Goal: Transaction & Acquisition: Download file/media

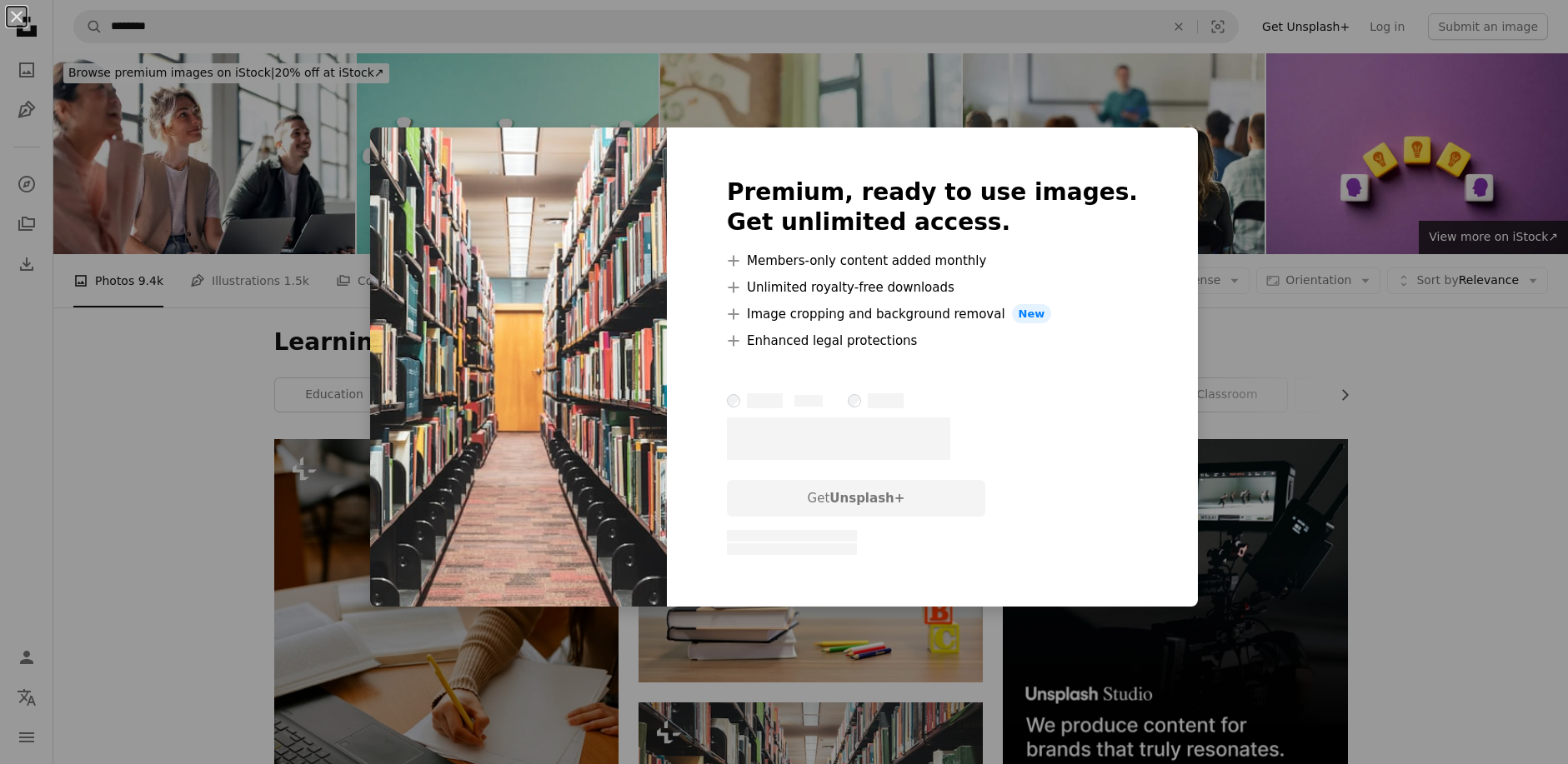
scroll to position [173, 0]
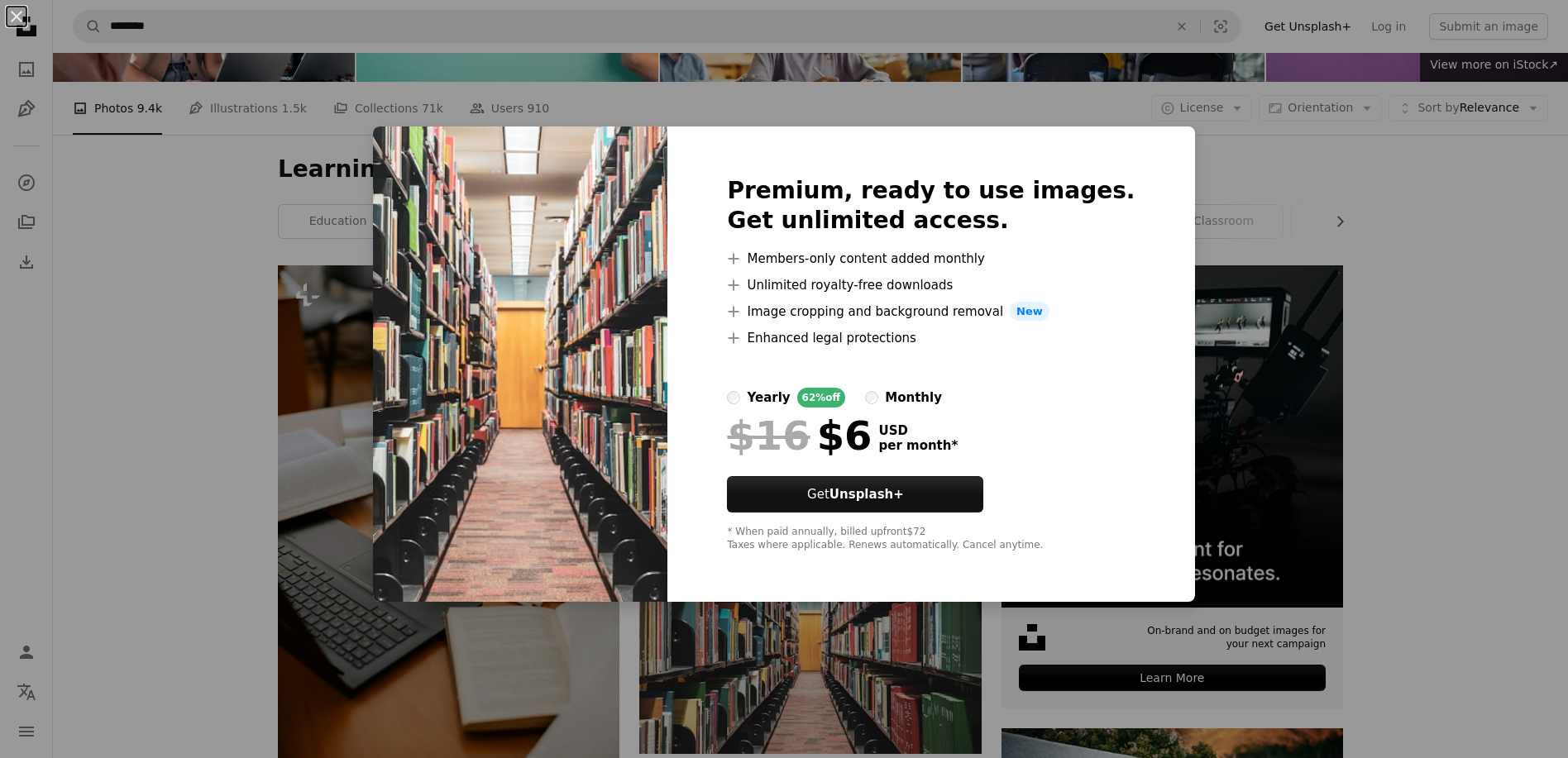
drag, startPoint x: 1513, startPoint y: 253, endPoint x: 1484, endPoint y: 356, distance: 107.0
click at [1515, 256] on div "An X shape Premium, ready to use images. Get unlimited access. A plus sign Memb…" at bounding box center [784, 379] width 1568 height 758
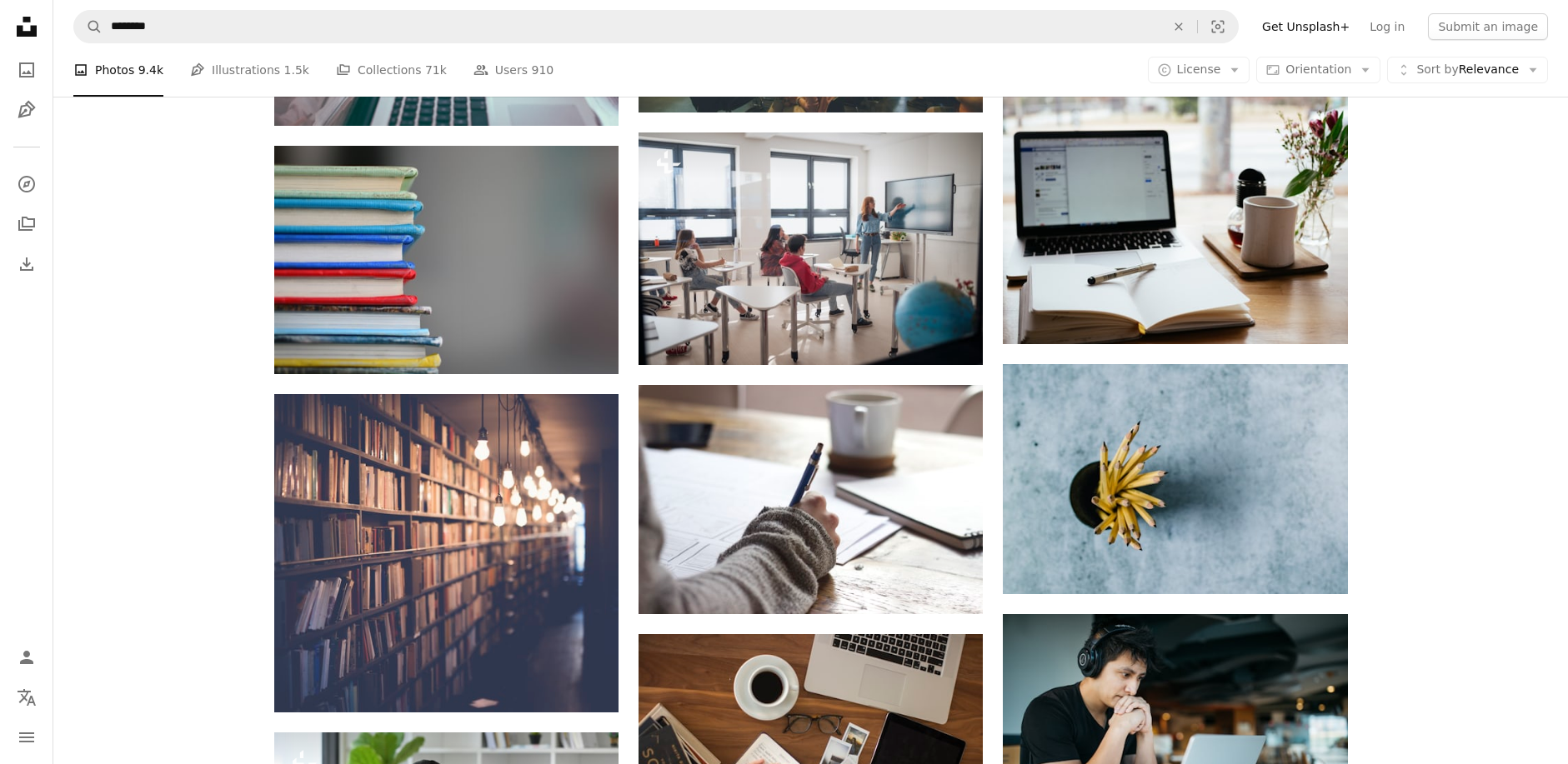
scroll to position [1071, 0]
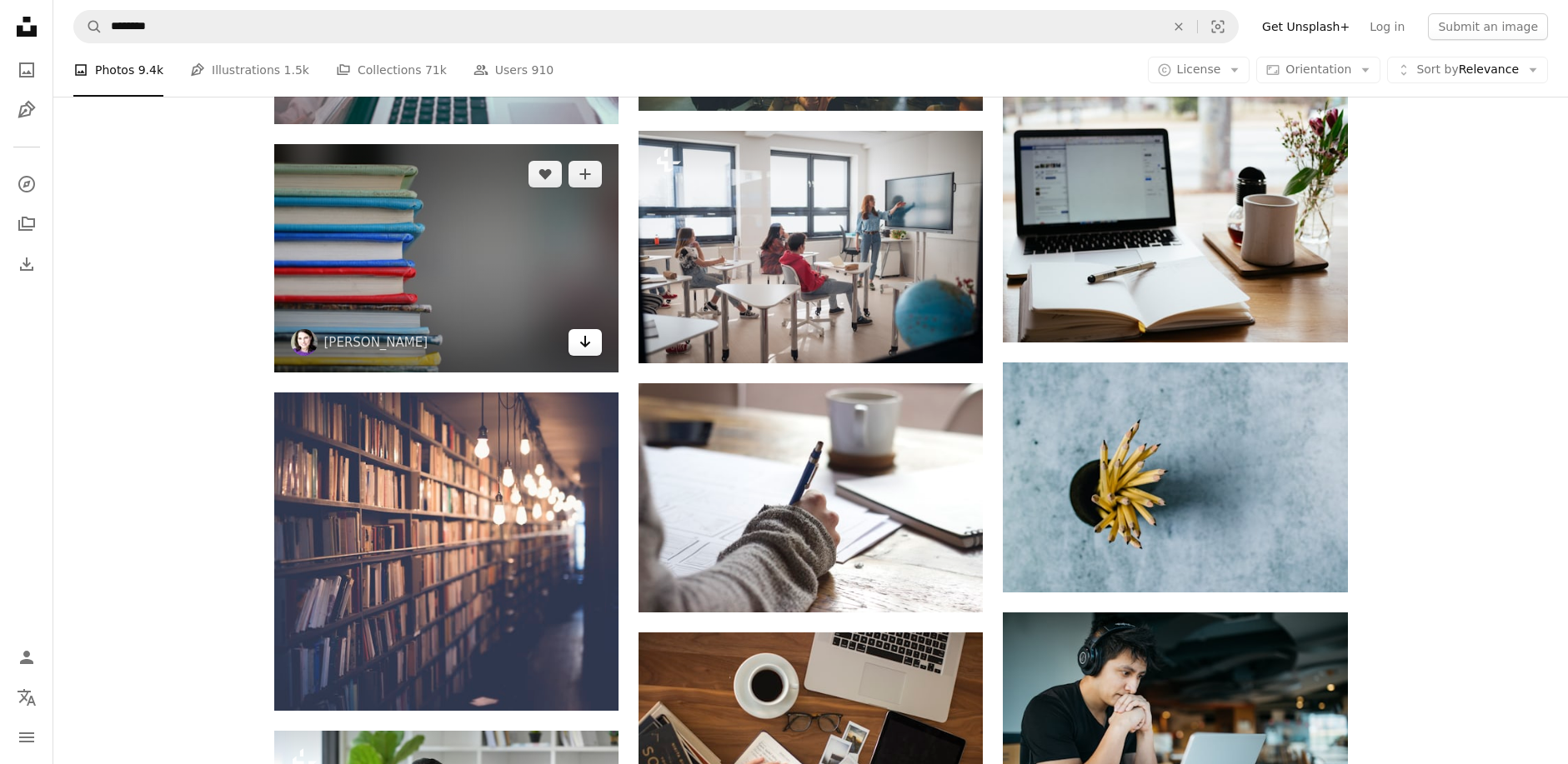
click at [600, 347] on link "Arrow pointing down" at bounding box center [585, 342] width 34 height 26
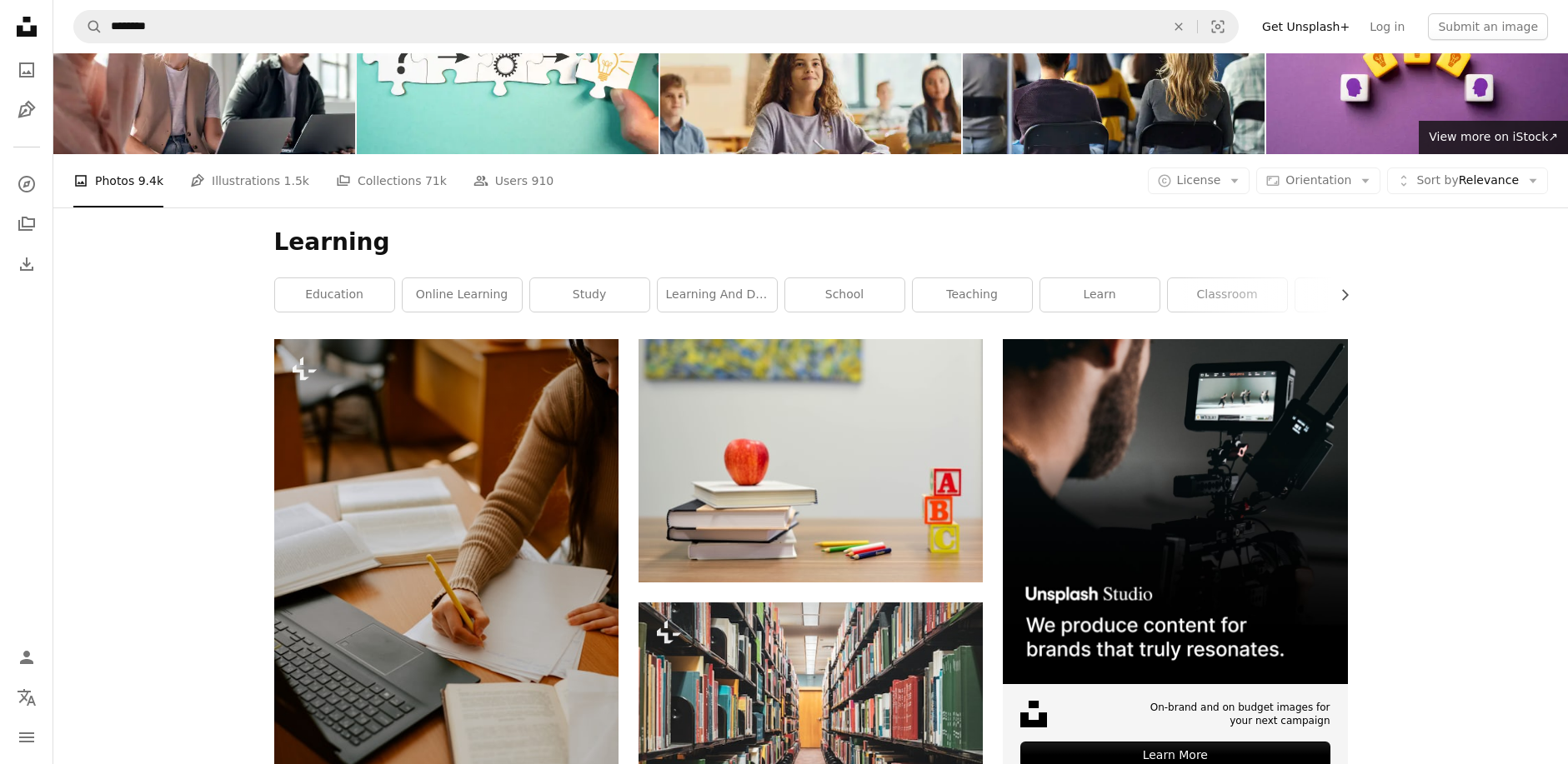
scroll to position [0, 0]
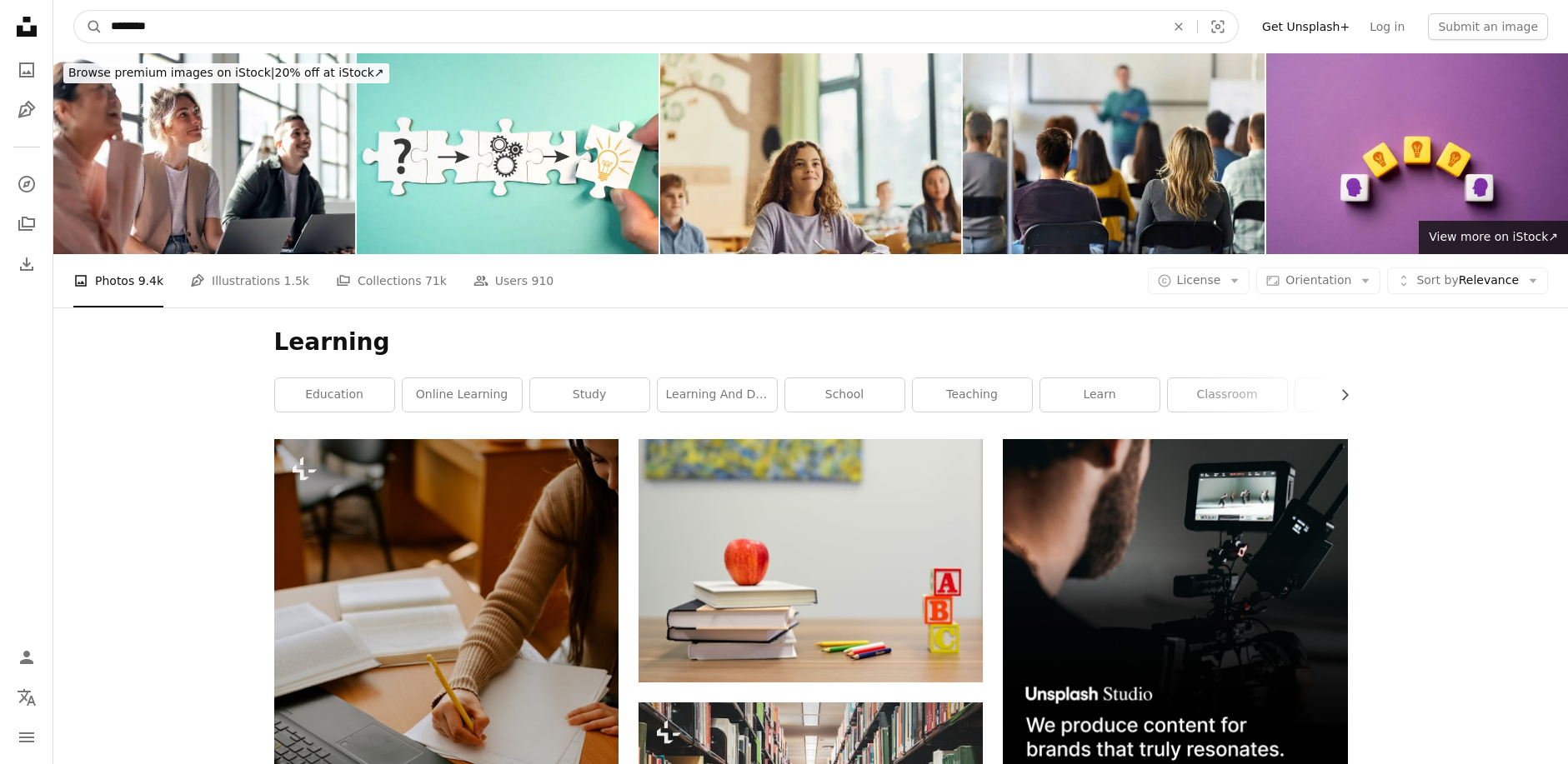
drag, startPoint x: 182, startPoint y: 18, endPoint x: -119, endPoint y: 17, distance: 301.0
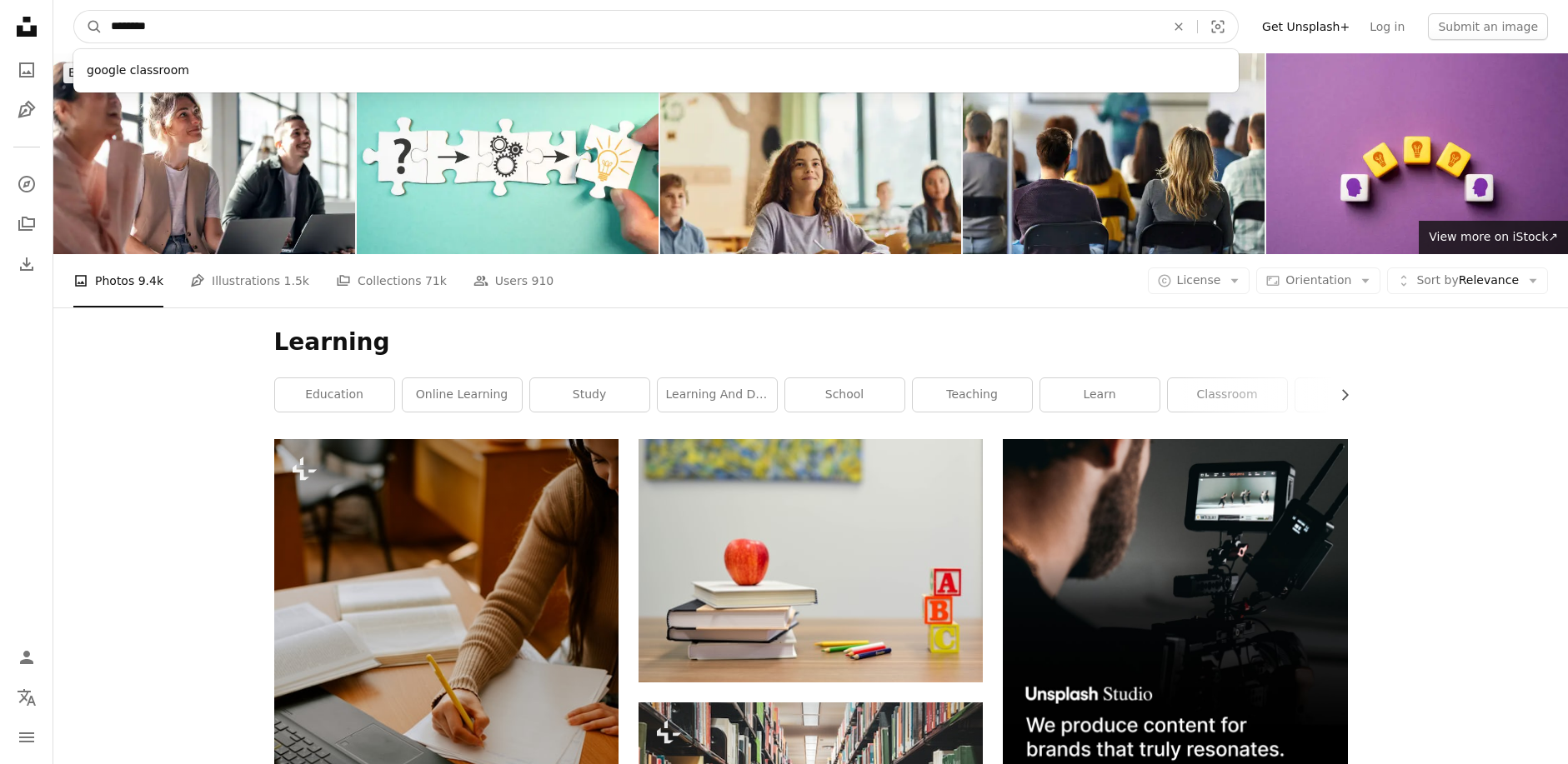
type input "*********"
click button "A magnifying glass" at bounding box center [88, 26] width 28 height 32
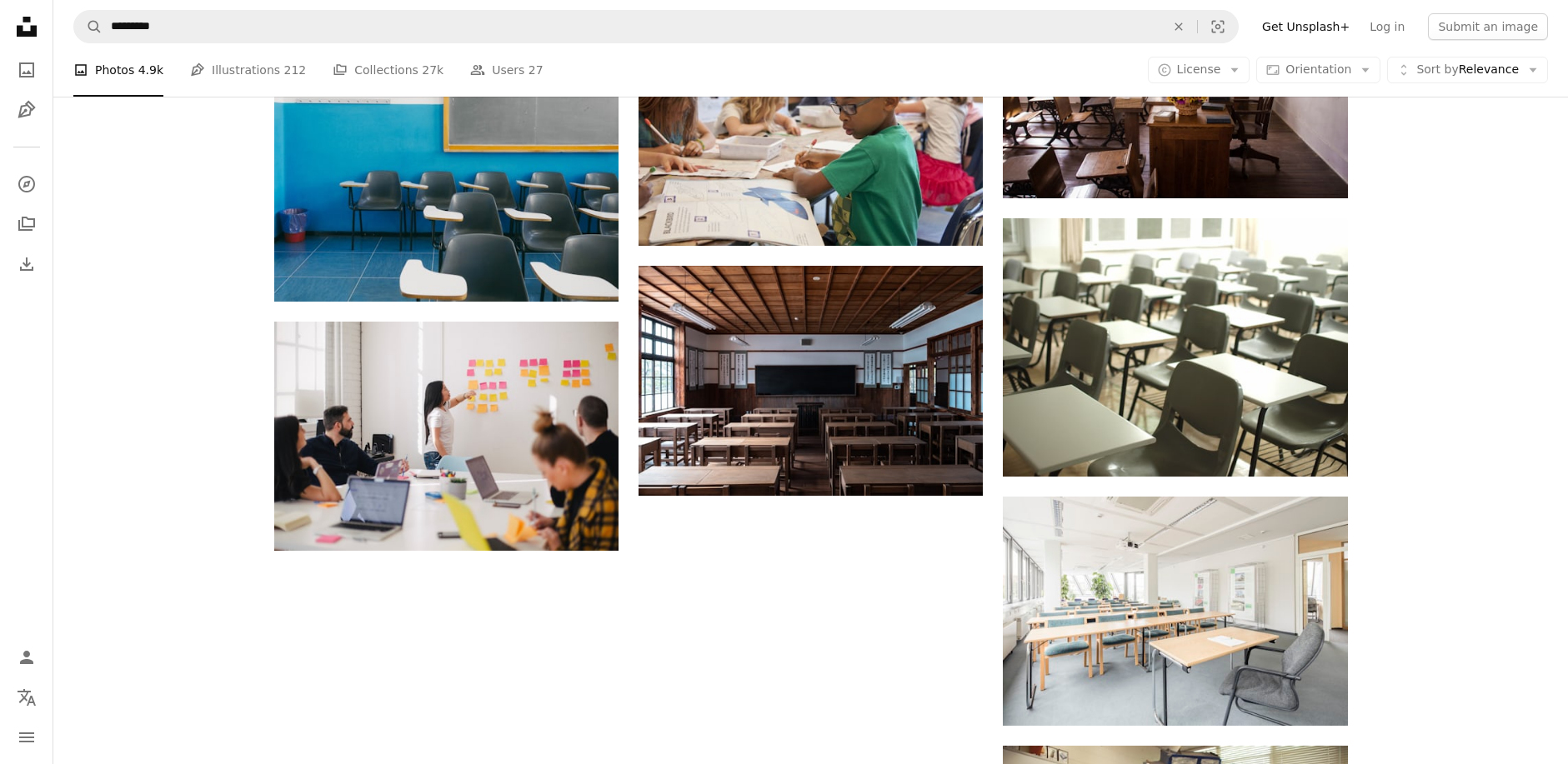
scroll to position [1687, 0]
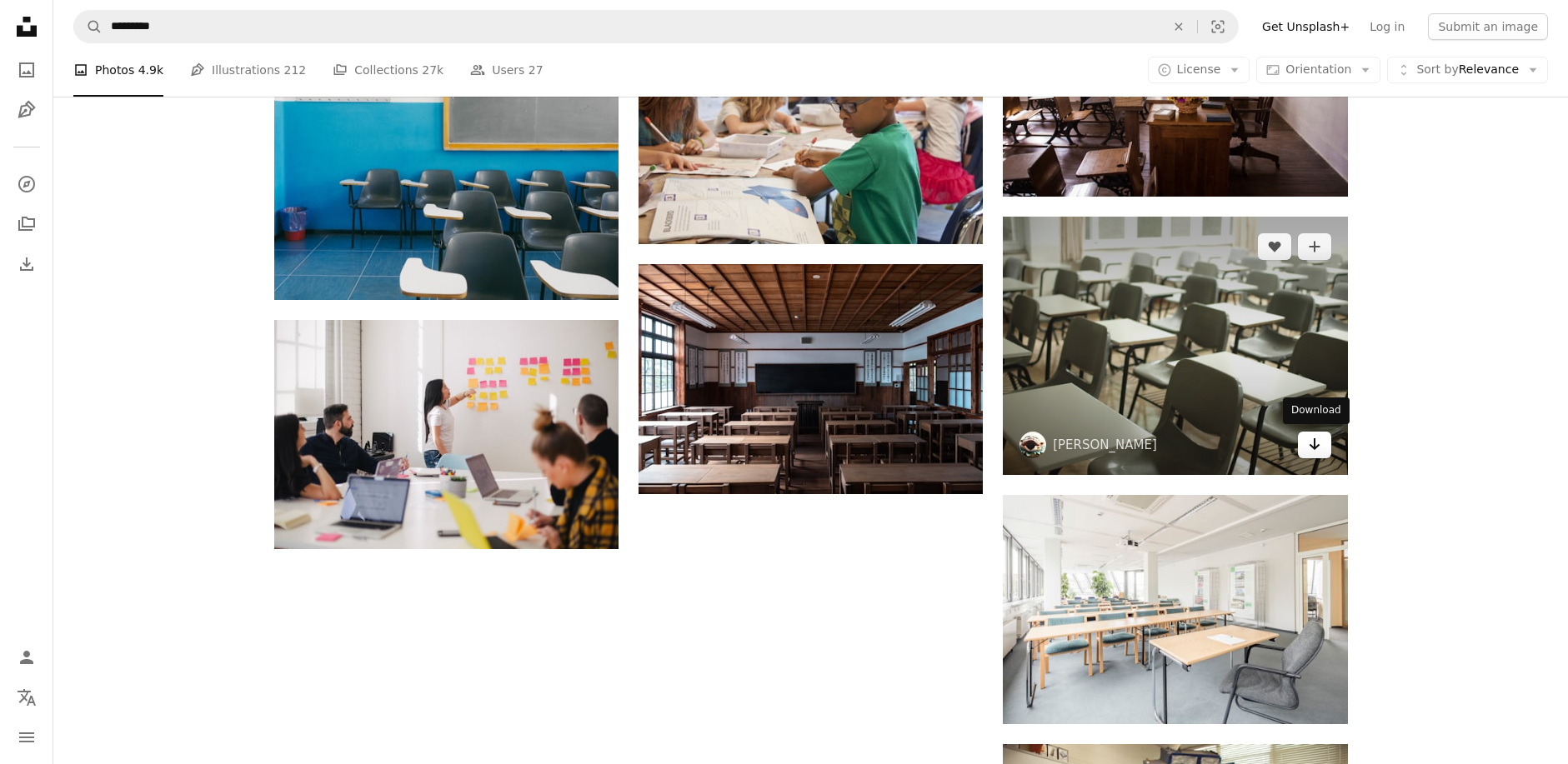
click at [1315, 449] on icon "Arrow pointing down" at bounding box center [1314, 445] width 14 height 20
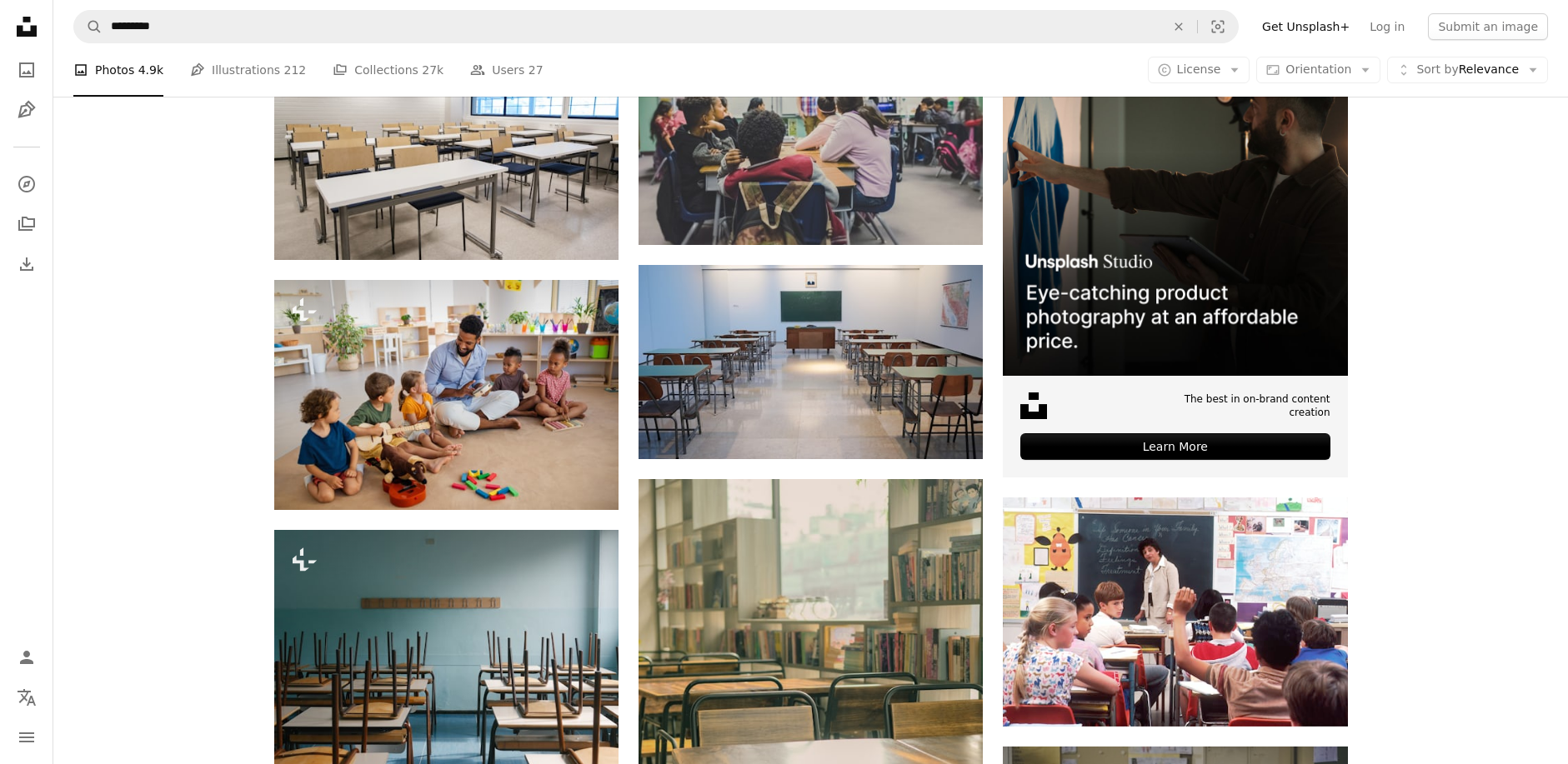
scroll to position [405, 0]
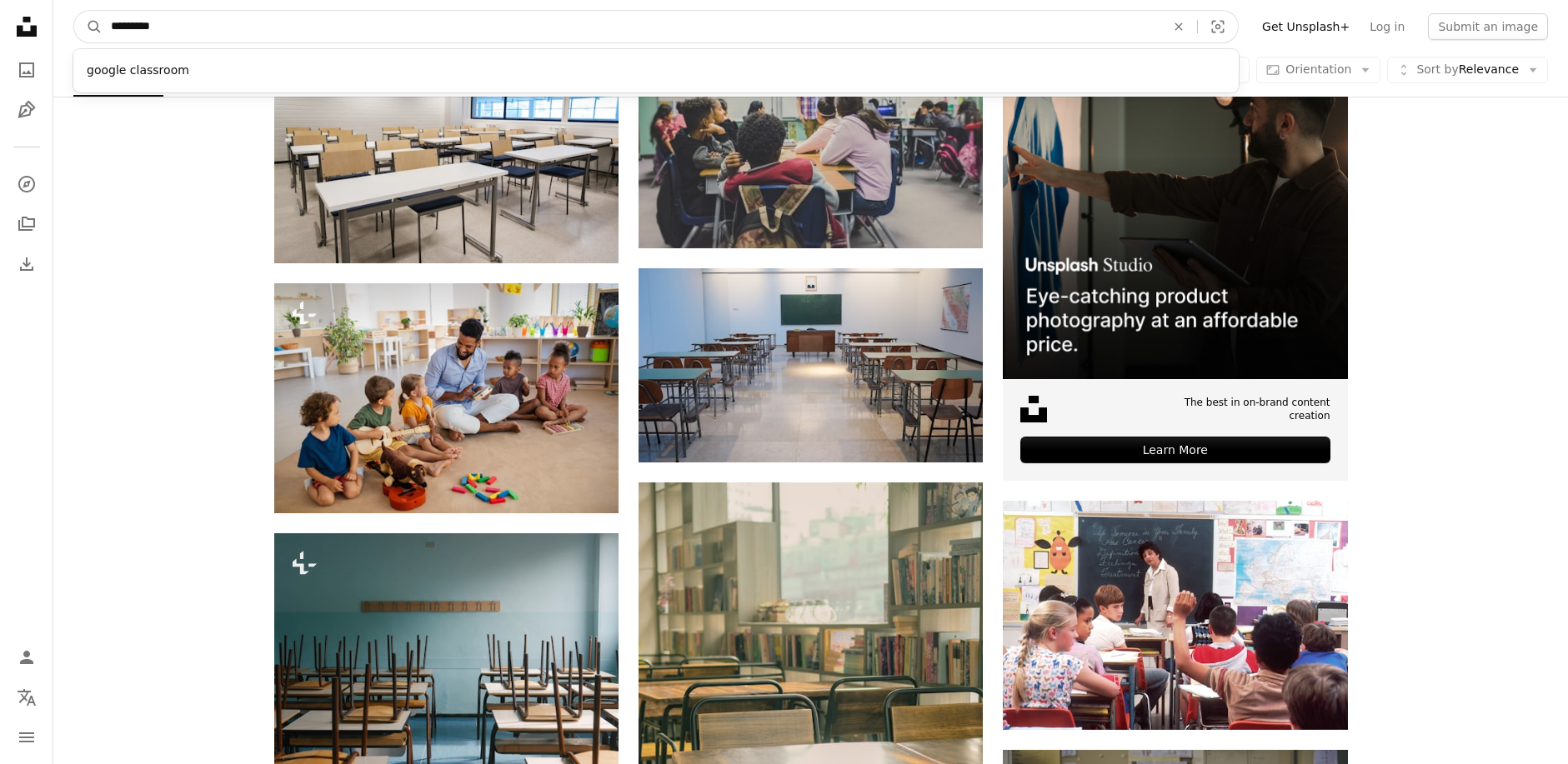
drag, startPoint x: 187, startPoint y: 29, endPoint x: -30, endPoint y: 27, distance: 217.0
type input "*"
type input "*******"
click button "A magnifying glass" at bounding box center [88, 26] width 28 height 32
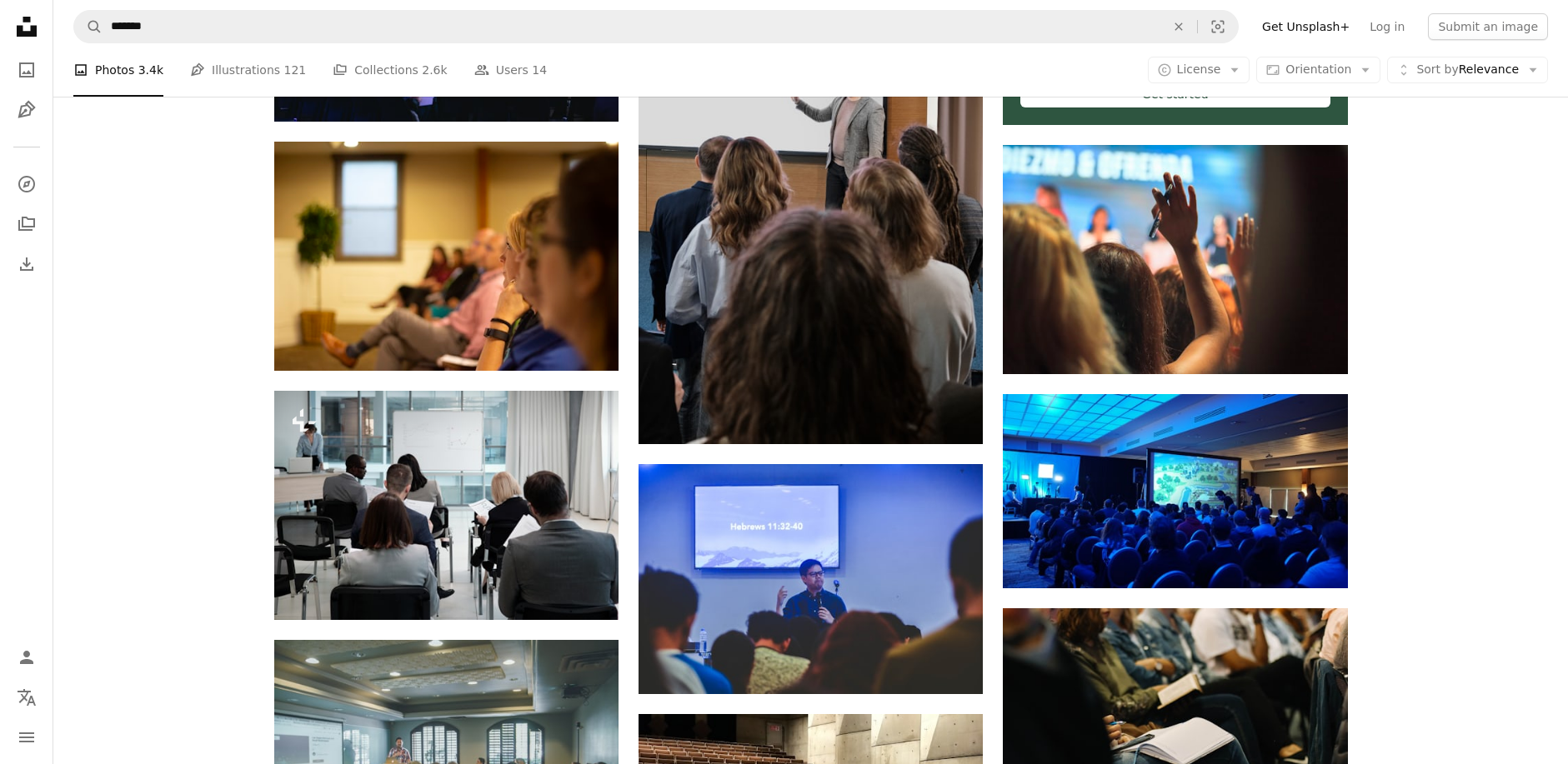
scroll to position [773, 0]
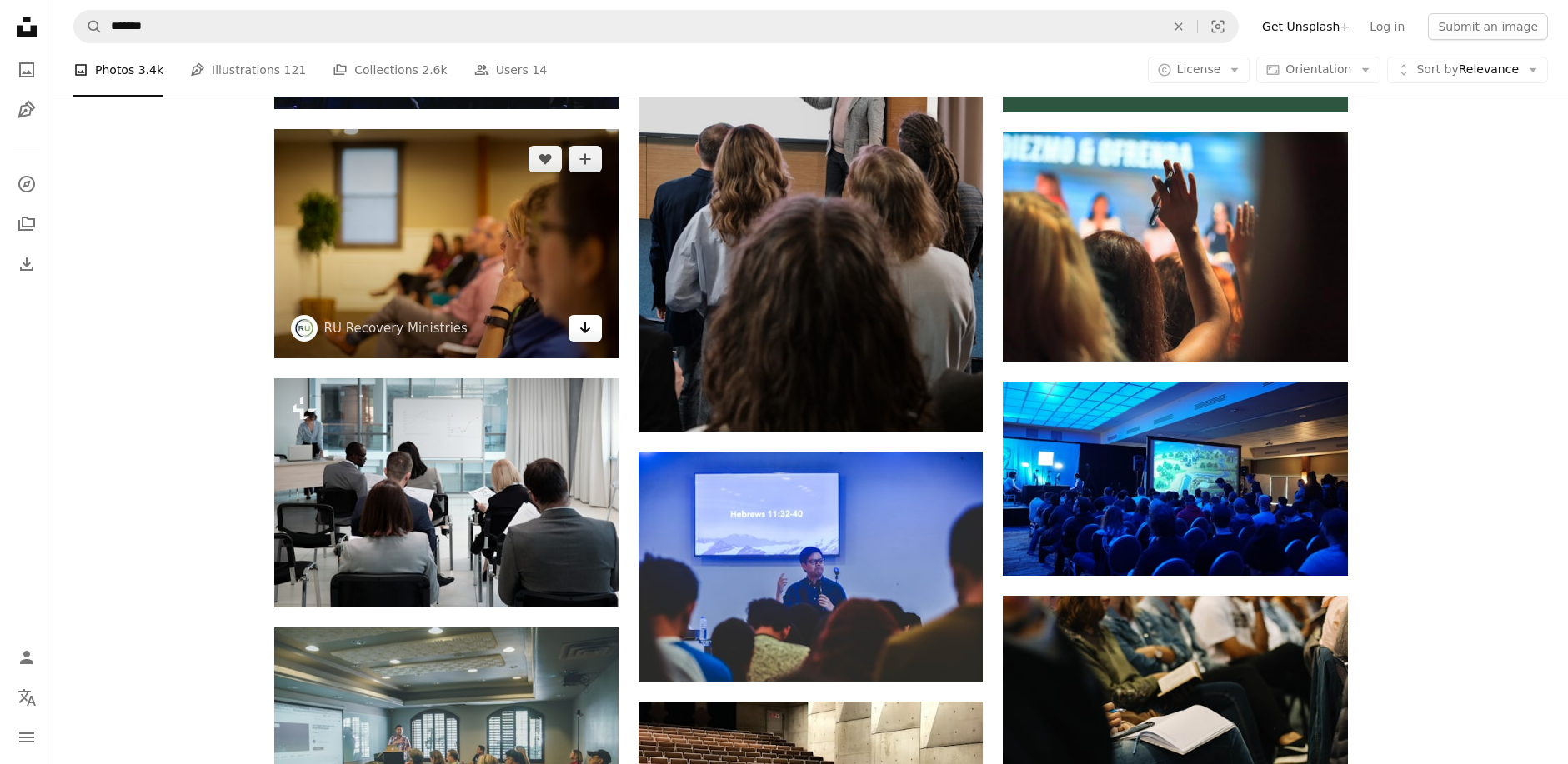
click at [584, 334] on icon "Arrow pointing down" at bounding box center [585, 328] width 14 height 20
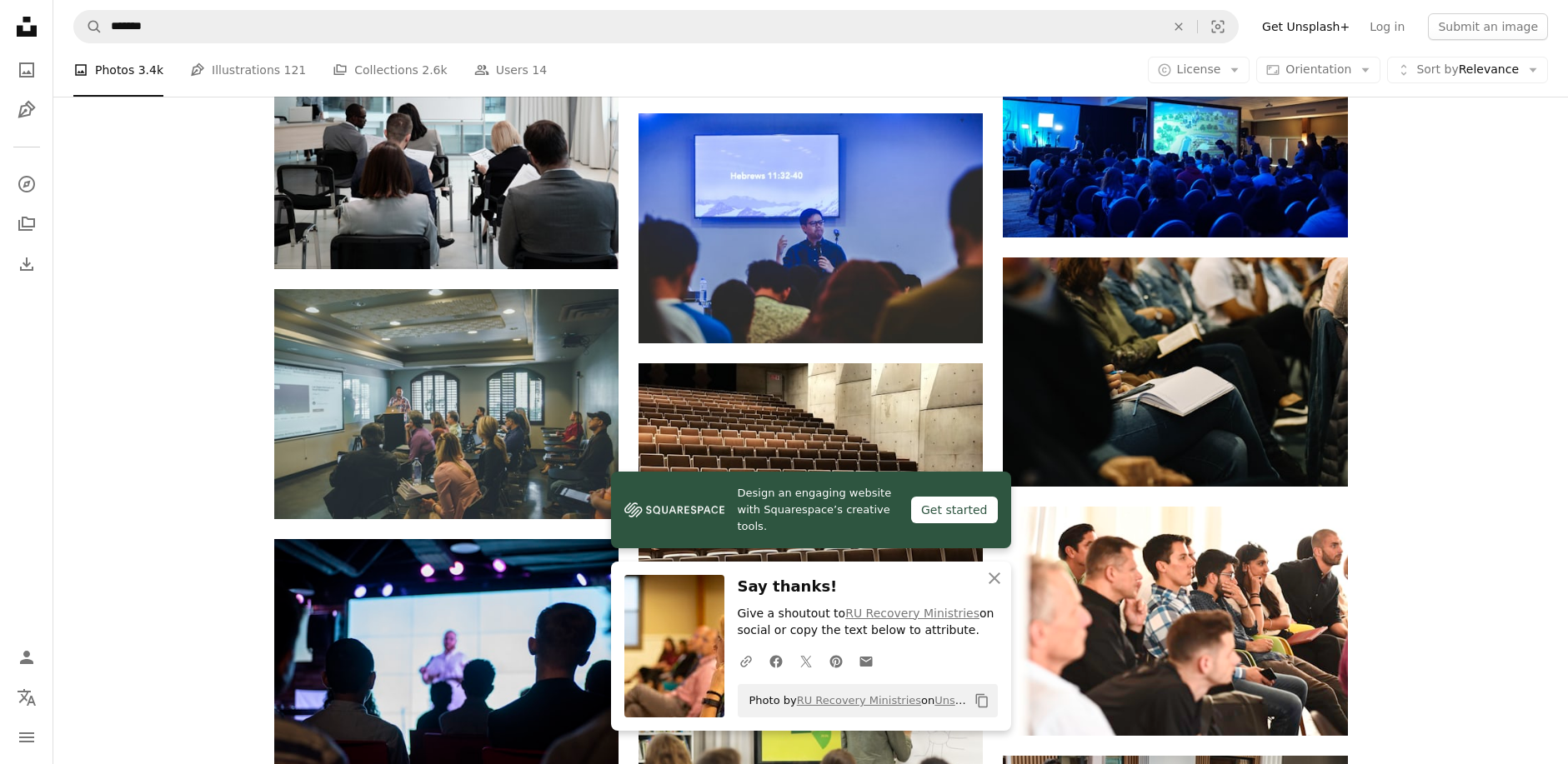
scroll to position [1175, 0]
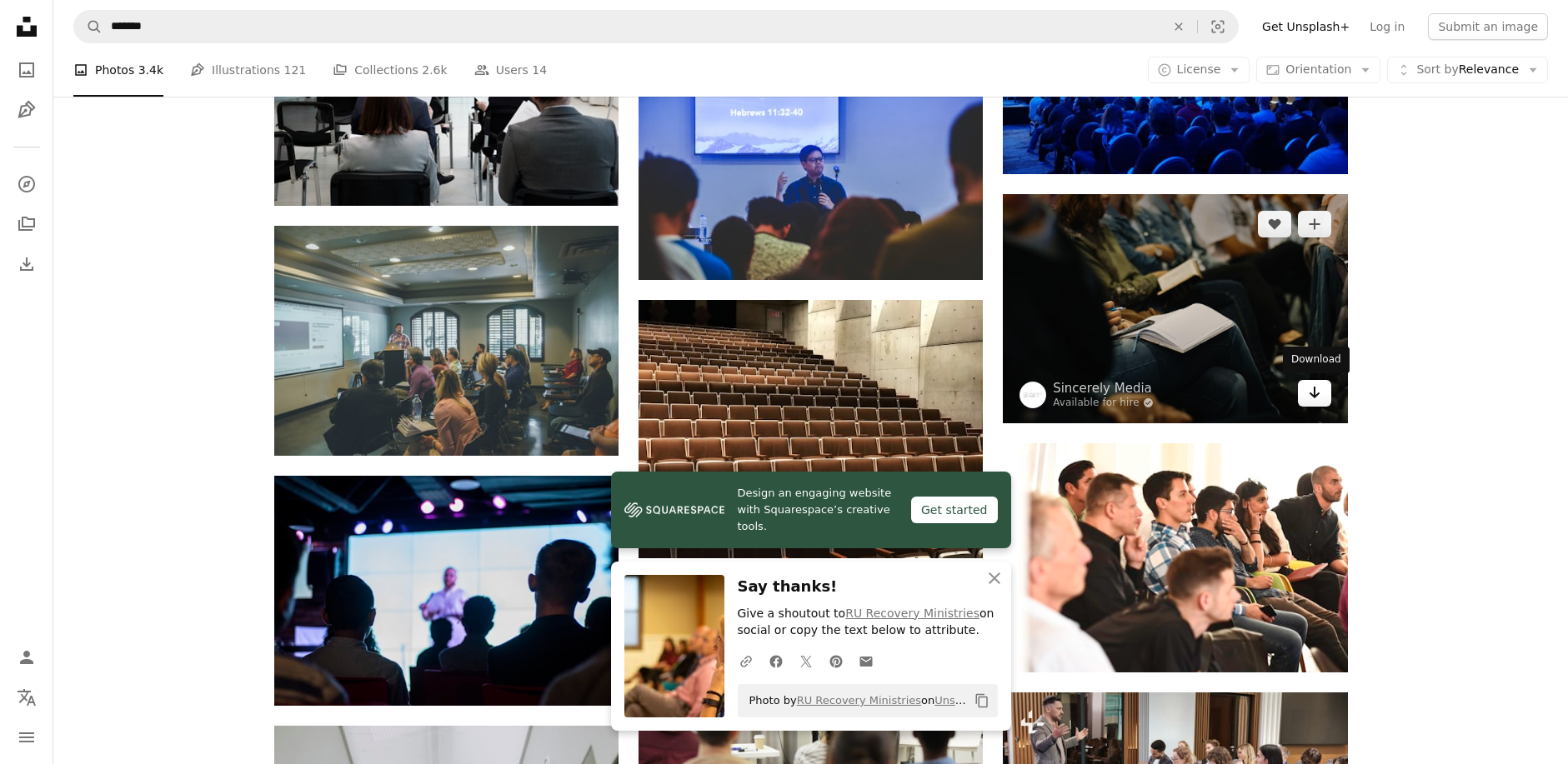
click at [1316, 397] on icon "Arrow pointing down" at bounding box center [1314, 392] width 14 height 20
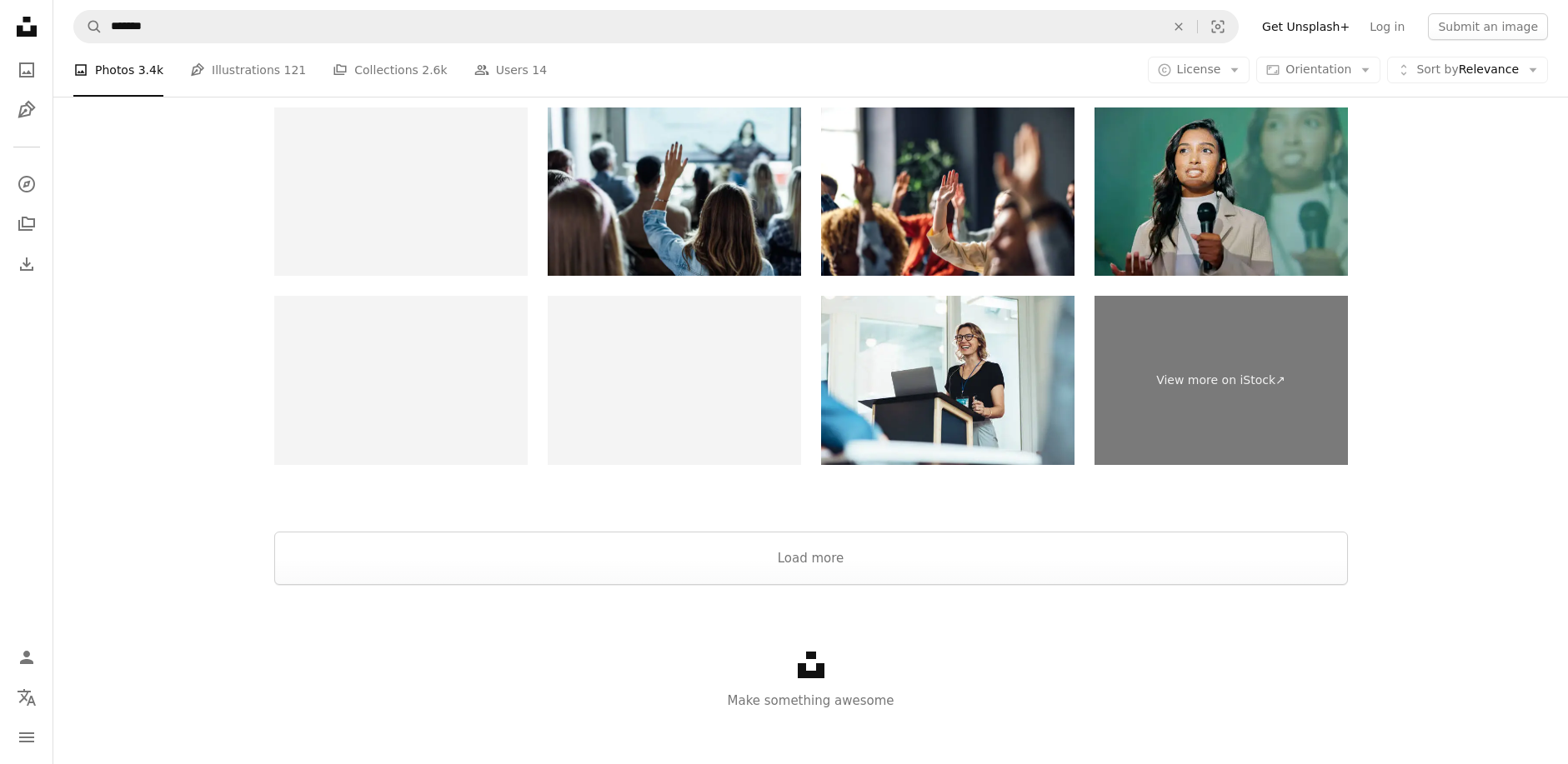
scroll to position [2652, 0]
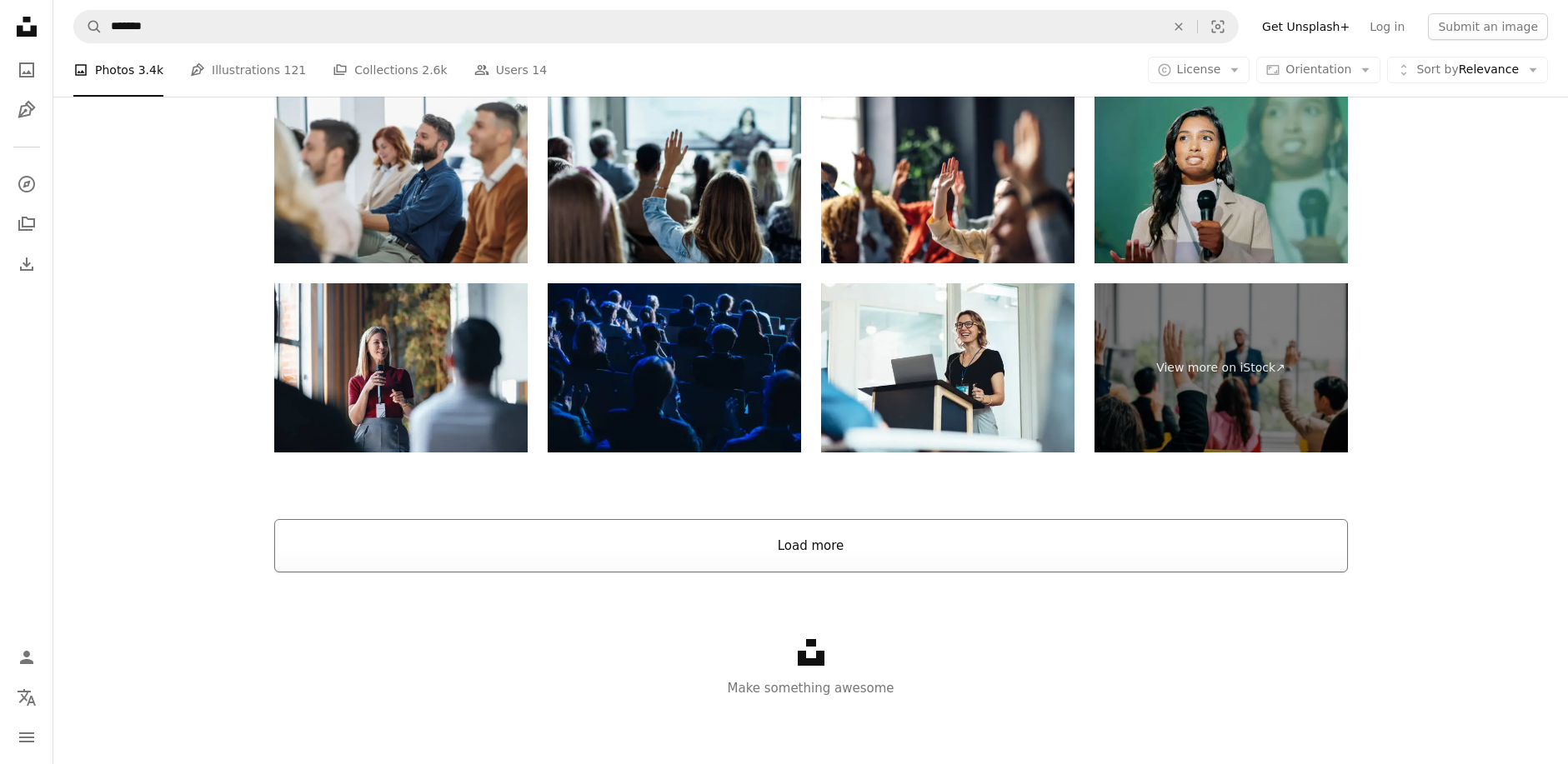
click at [830, 554] on button "Load more" at bounding box center [811, 546] width 1074 height 53
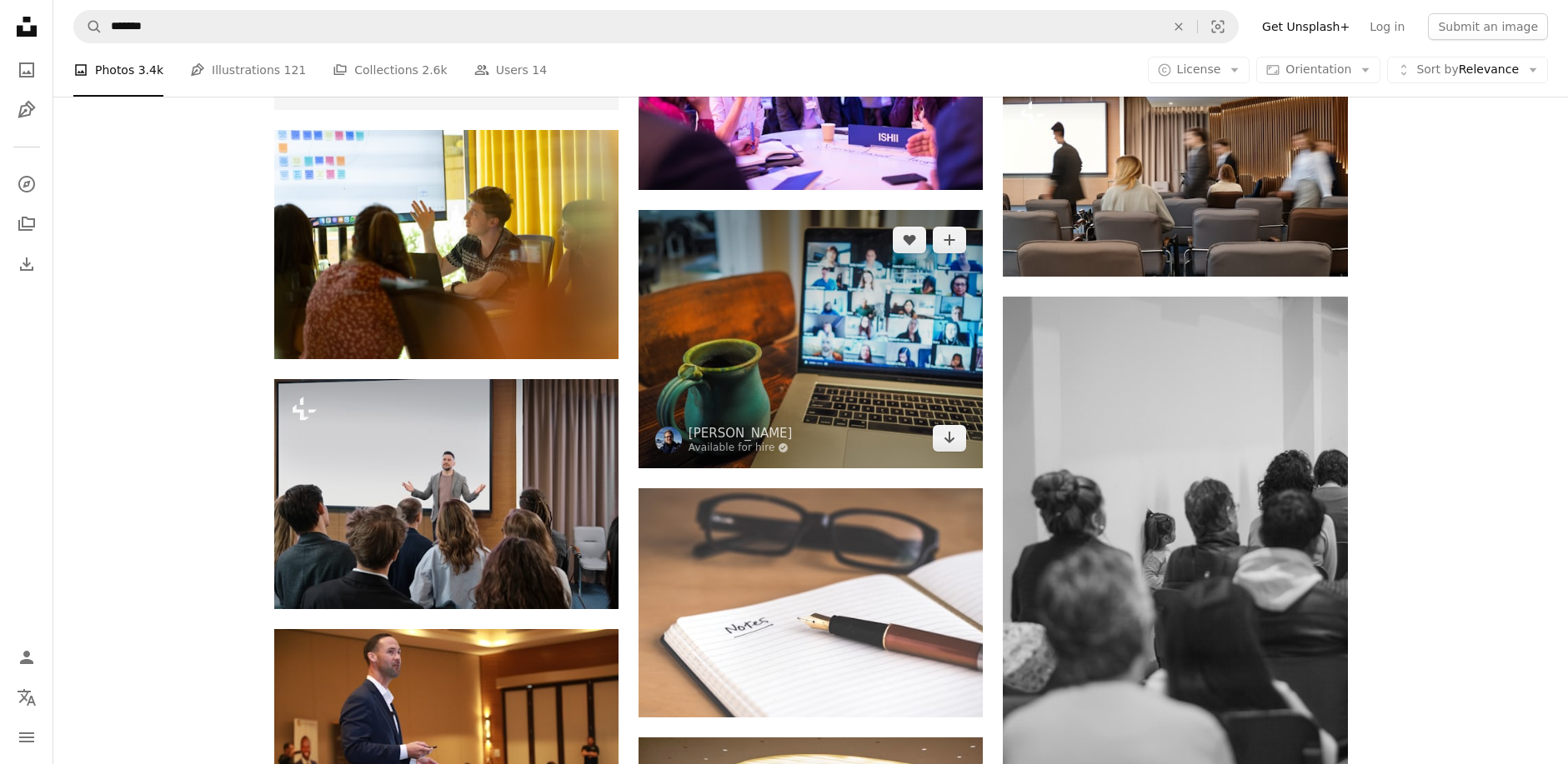
scroll to position [3804, 0]
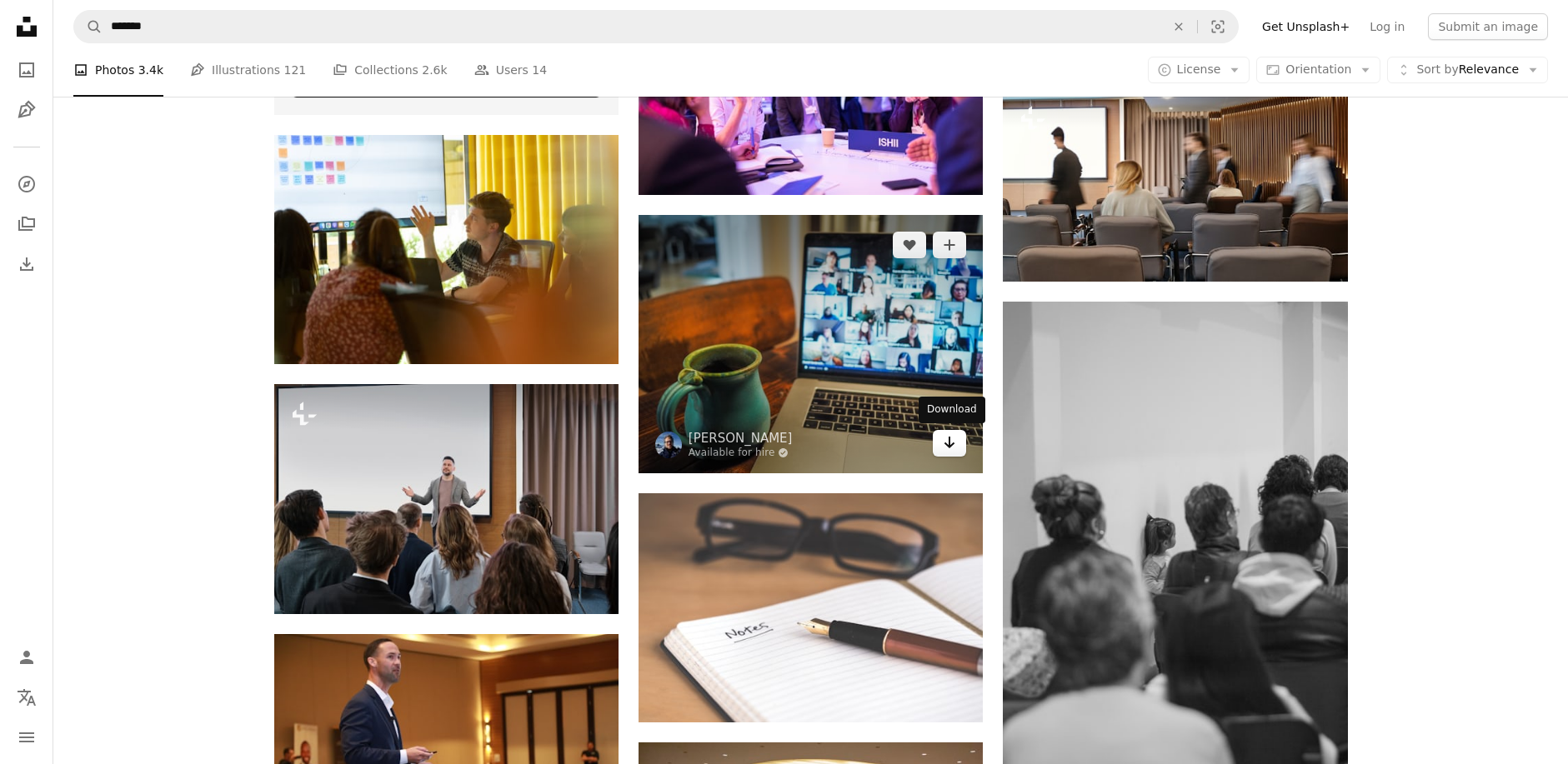
click at [946, 448] on icon "Arrow pointing down" at bounding box center [949, 443] width 14 height 20
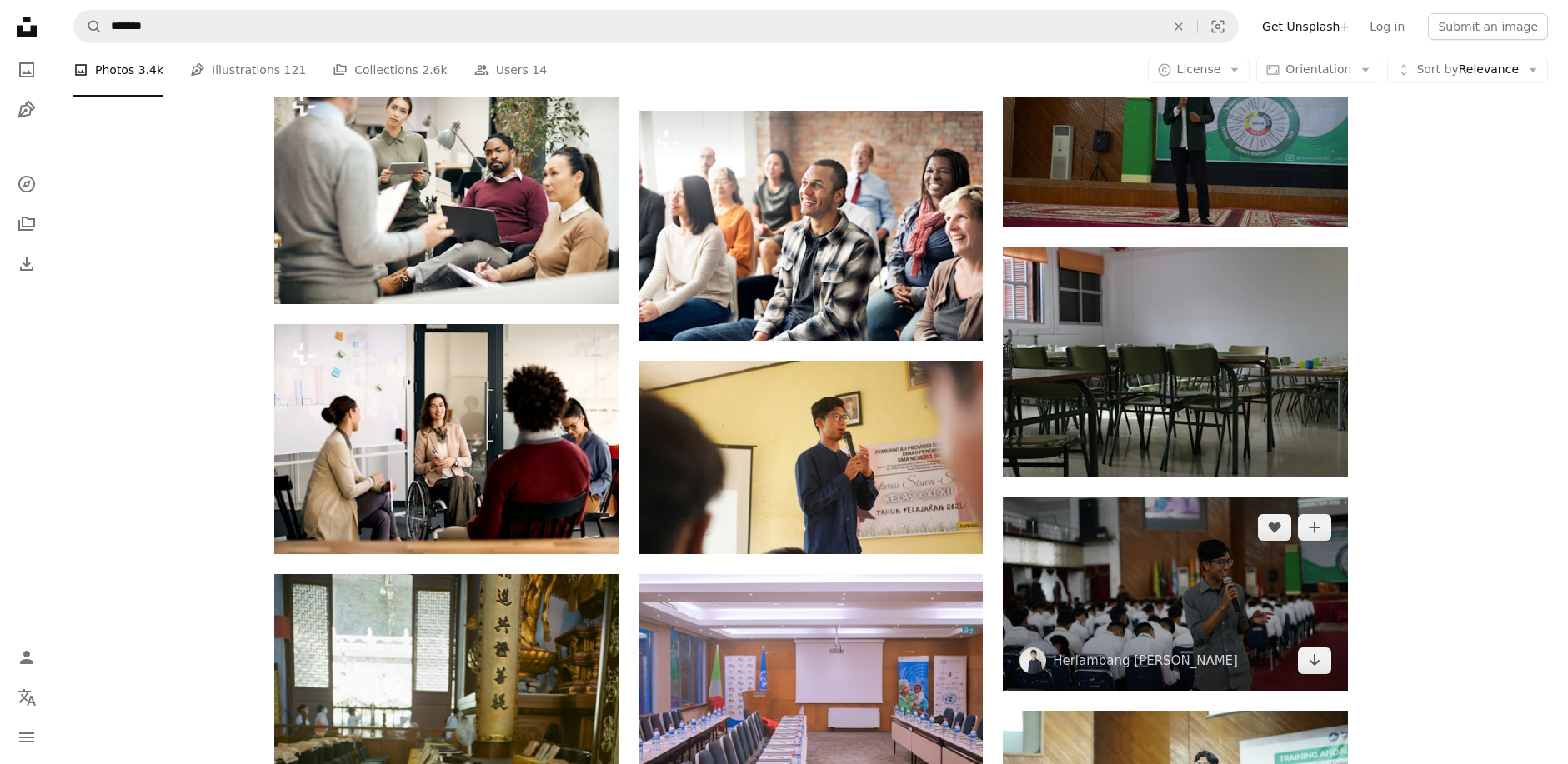
scroll to position [14880, 0]
